Goal: Task Accomplishment & Management: Manage account settings

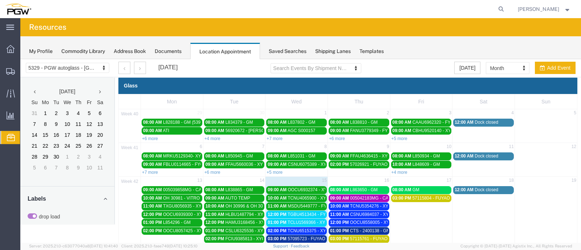
scroll to position [41, 0]
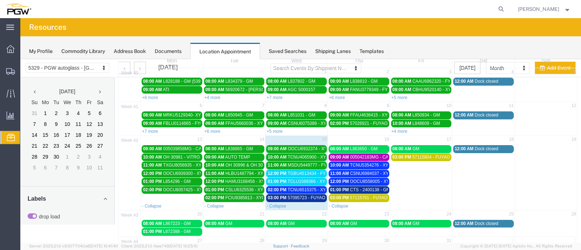
click at [290, 170] on link "12:00 PM TGBU4513434 - FYG" at bounding box center [296, 174] width 61 height 8
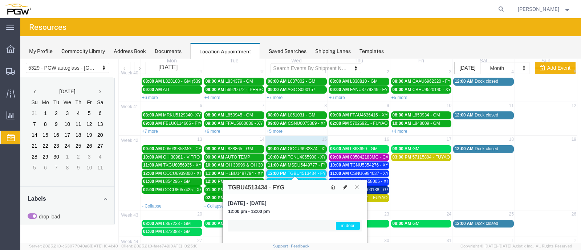
click at [343, 185] on icon at bounding box center [345, 187] width 4 height 5
select select "1"
select select "220"
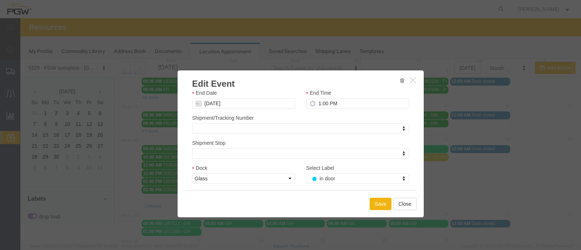
scroll to position [102, 0]
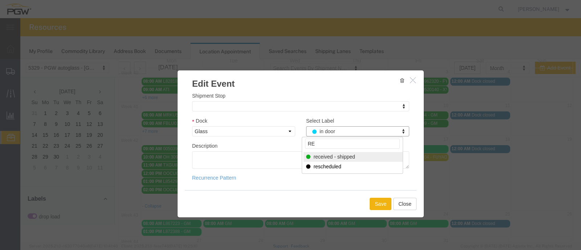
type input "RE"
select select "200"
click at [382, 207] on button "Save" at bounding box center [381, 204] width 22 height 12
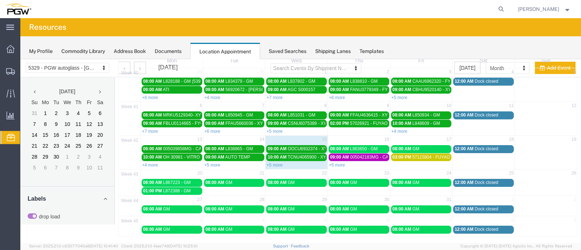
scroll to position [0, 0]
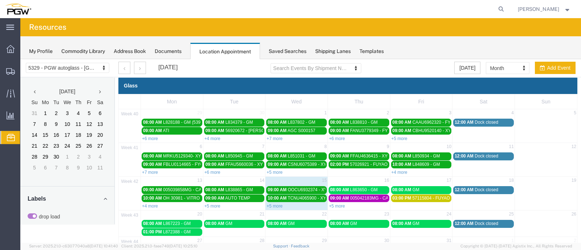
click at [273, 200] on div "10:00 AM TCNU4065900 - XYG" at bounding box center [297, 198] width 58 height 5
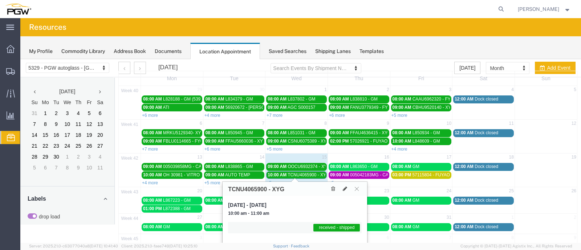
scroll to position [41, 0]
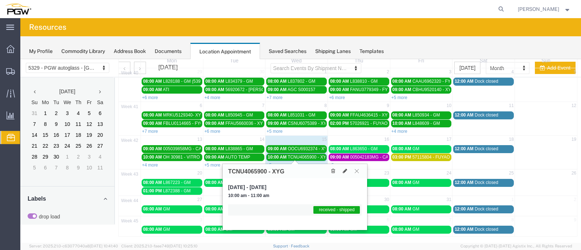
click at [354, 171] on button at bounding box center [357, 171] width 10 height 7
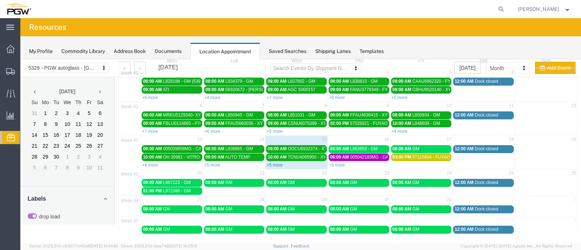
click at [270, 164] on link "+5 more" at bounding box center [275, 165] width 16 height 5
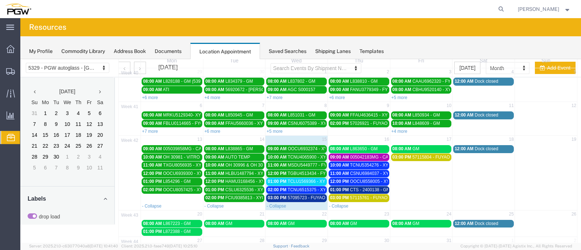
click at [289, 186] on link "02:00 PM TCNU6515375 - XYG" at bounding box center [296, 190] width 61 height 8
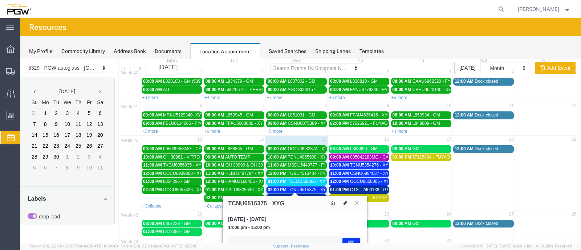
click at [342, 201] on button at bounding box center [345, 203] width 10 height 8
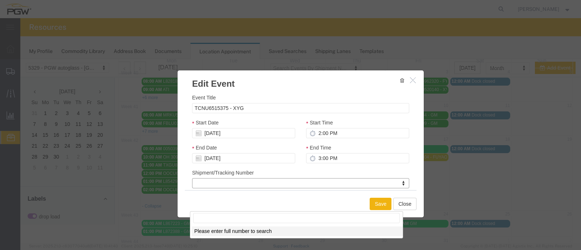
scroll to position [81, 0]
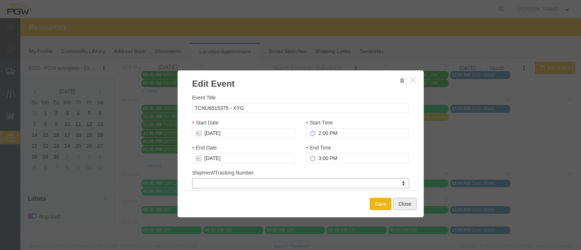
click at [399, 204] on button "Close" at bounding box center [404, 204] width 23 height 12
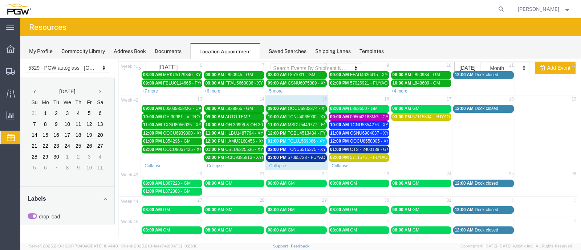
click at [295, 146] on link "02:00 PM TCNU6515375 - XYG" at bounding box center [296, 150] width 61 height 8
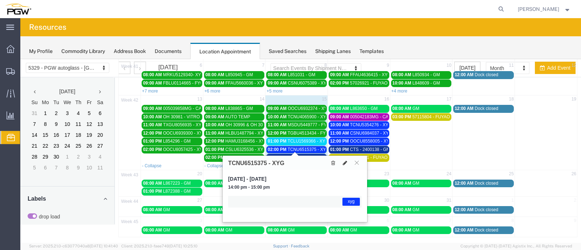
click at [343, 163] on icon at bounding box center [345, 162] width 4 height 5
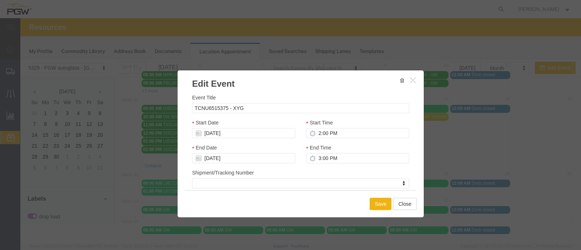
scroll to position [102, 0]
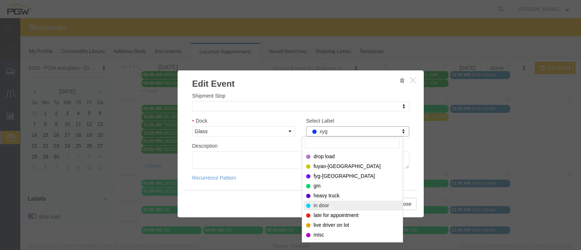
select select "220"
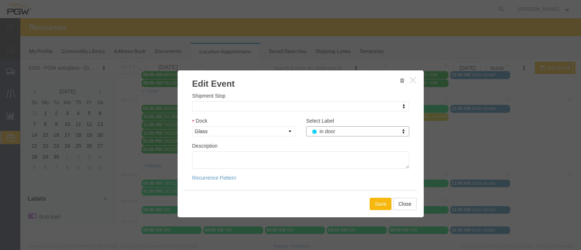
click at [378, 203] on button "Save" at bounding box center [381, 204] width 22 height 12
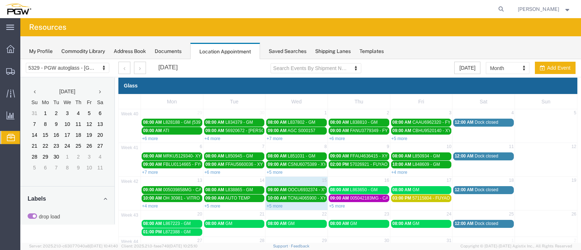
scroll to position [41, 0]
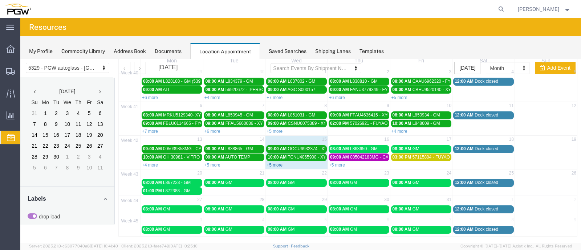
click at [276, 163] on link "+5 more" at bounding box center [275, 165] width 16 height 5
